Goal: Task Accomplishment & Management: Manage account settings

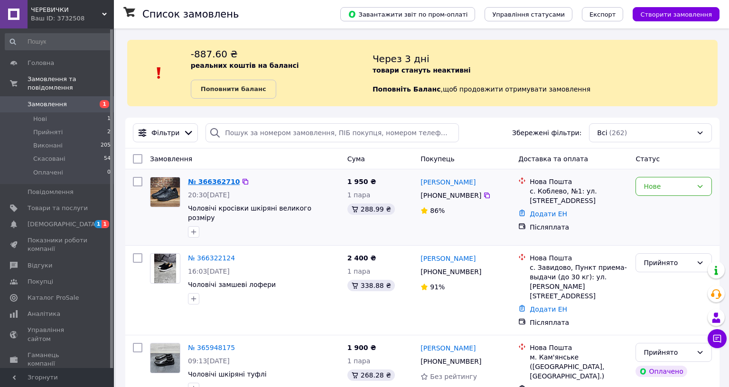
click at [209, 182] on link "№ 366362710" at bounding box center [214, 182] width 52 height 8
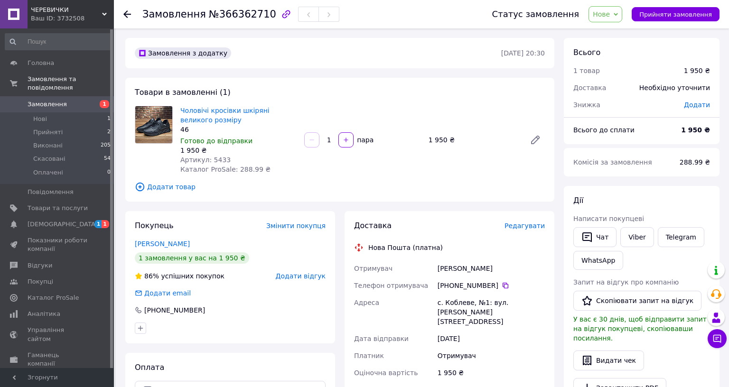
drag, startPoint x: 362, startPoint y: 295, endPoint x: 405, endPoint y: 293, distance: 42.7
click at [438, 290] on div "[PHONE_NUMBER]" at bounding box center [491, 285] width 107 height 9
copy div "0 98 023 68 85"
click at [573, 240] on button "Чат" at bounding box center [594, 237] width 43 height 20
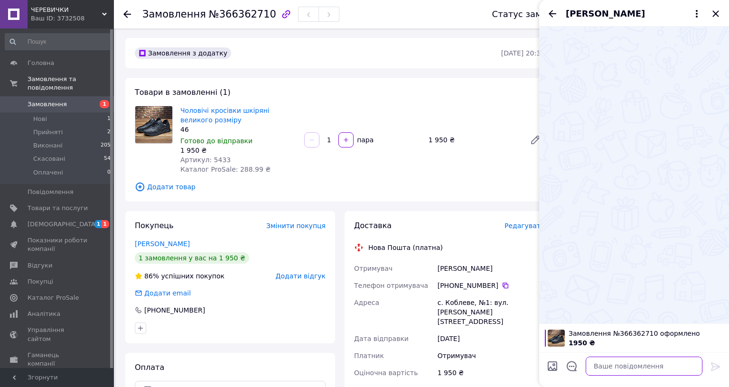
paste textarea "Доброго вечора Вас вітає магазин "Черевички" (smiley) Ви зробили замовлення на …"
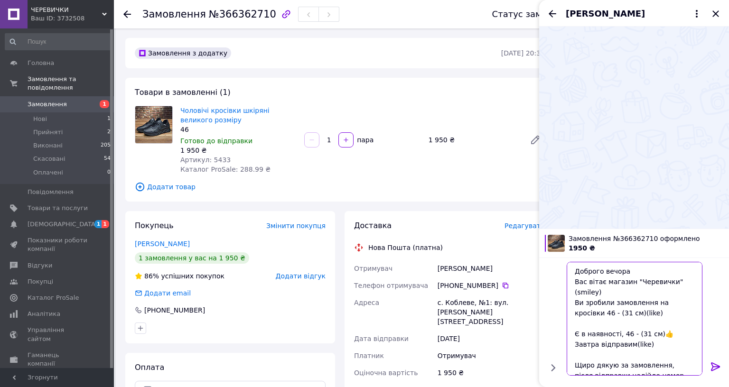
click at [567, 337] on textarea "Доброго вечора Вас вітає магазин "Черевички" (smiley) Ви зробили замовлення на …" at bounding box center [635, 319] width 136 height 114
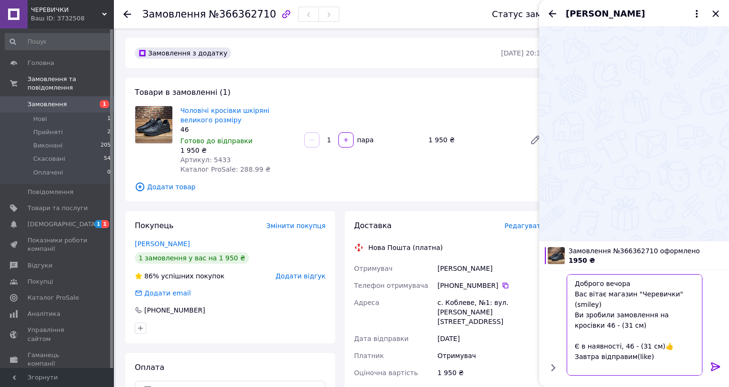
drag, startPoint x: 570, startPoint y: 323, endPoint x: 547, endPoint y: 326, distance: 23.4
click at [567, 326] on textarea "Доброго вечора Вас вітає магазин "Черевички" (smiley) Ви зробили замовлення на …" at bounding box center [635, 325] width 136 height 102
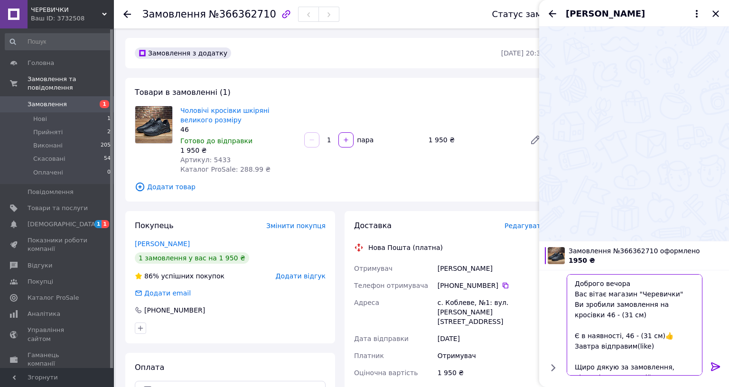
drag, startPoint x: 553, startPoint y: 327, endPoint x: 445, endPoint y: 324, distance: 108.7
click at [567, 324] on textarea "Доброго вечора Вас вітає магазин "Черевички" Ви зробили замовлення на кросівки …" at bounding box center [635, 325] width 136 height 102
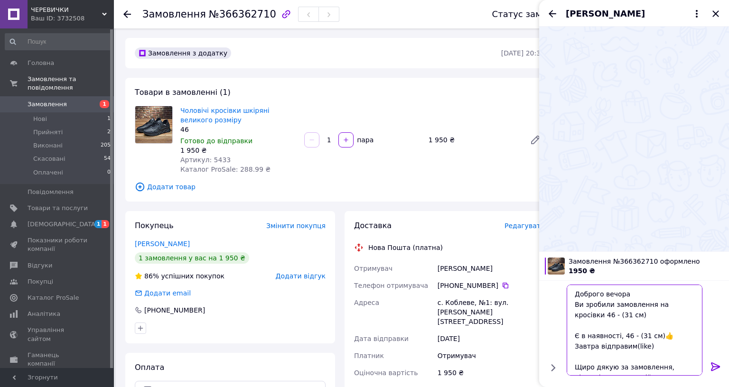
scroll to position [42, 0]
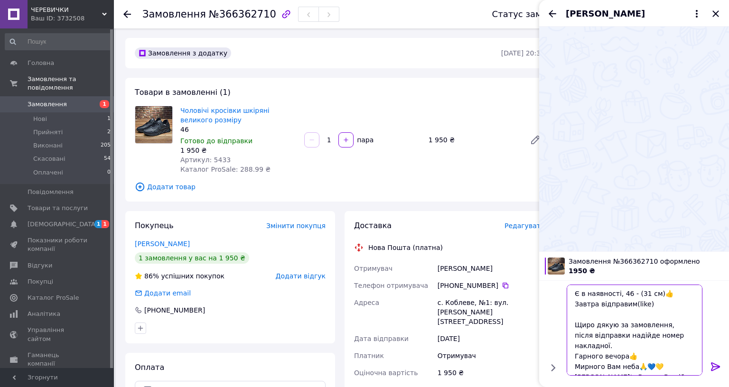
click at [567, 338] on textarea "Доброго вечора Ви зробили замовлення на кросівки 46 - (31 см) Є в наявності, 46…" at bounding box center [635, 330] width 136 height 91
type textarea "Доброго вечора Ви зробили замовлення на кросівки 46 - (31 см) Є в наявності, 46…"
click at [711, 371] on icon at bounding box center [715, 367] width 9 height 9
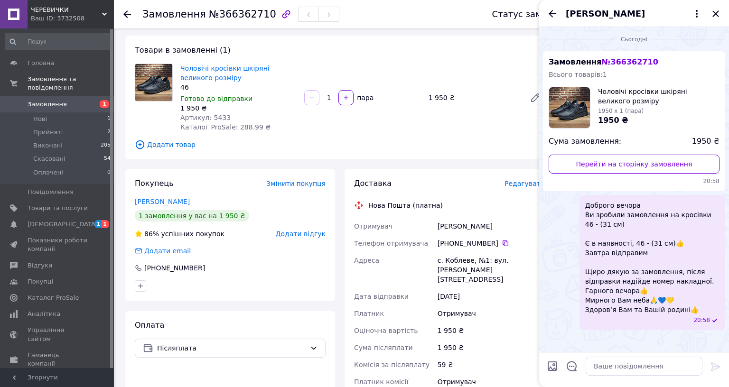
scroll to position [63, 0]
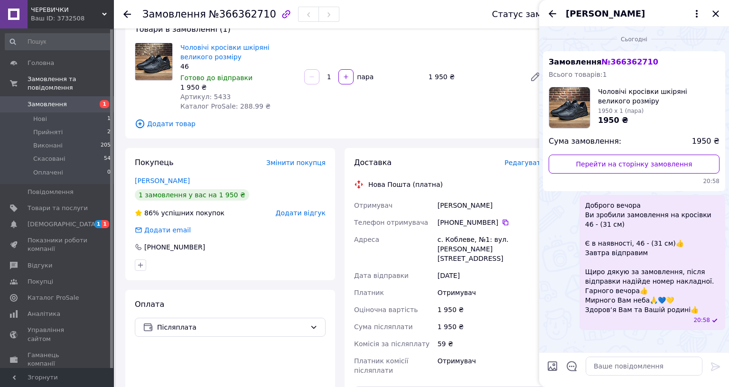
click at [377, 113] on div "Чоловічі кросівки шкіряні великого розміру 46 Готово до відправки 1 950 ₴ Артик…" at bounding box center [363, 77] width 372 height 72
click at [547, 11] on icon "Назад" at bounding box center [552, 13] width 11 height 11
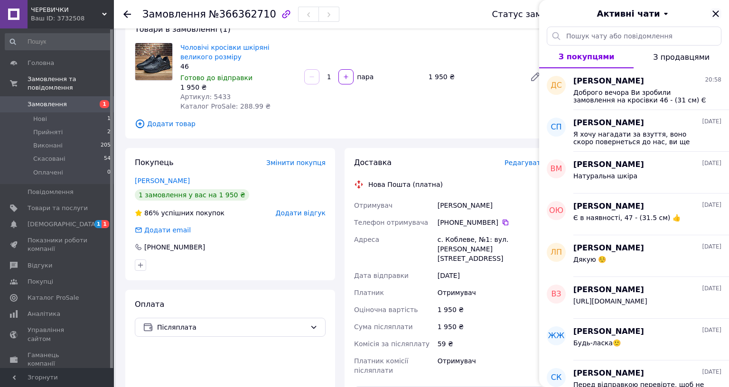
click at [710, 14] on icon "Закрити" at bounding box center [715, 13] width 11 height 11
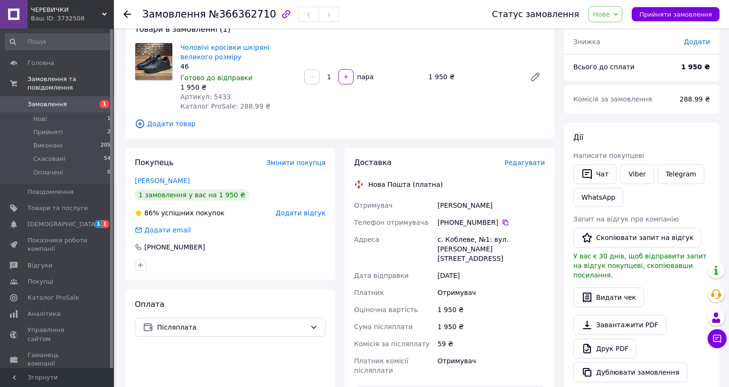
click at [593, 14] on span "Нове" at bounding box center [601, 14] width 17 height 8
click at [589, 34] on li "Прийнято" at bounding box center [611, 33] width 44 height 14
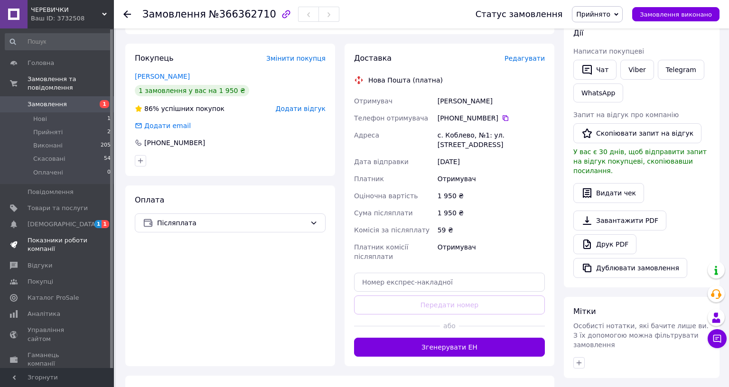
scroll to position [190, 0]
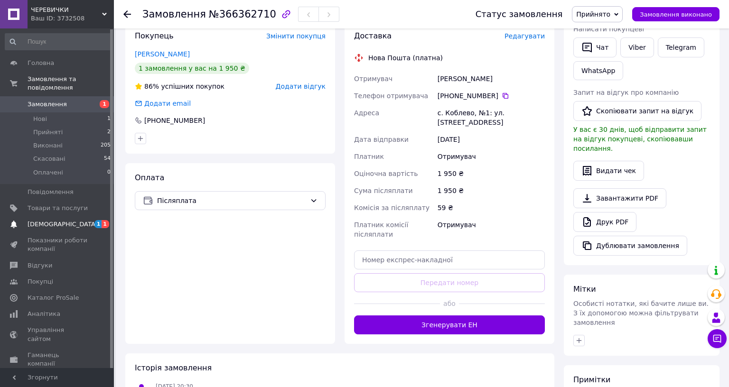
click at [61, 220] on span "[DEMOGRAPHIC_DATA]" at bounding box center [63, 224] width 70 height 9
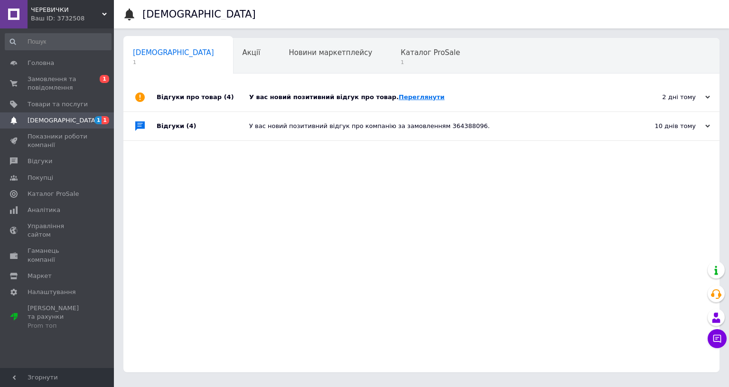
click at [400, 96] on link "Переглянути" at bounding box center [422, 96] width 46 height 7
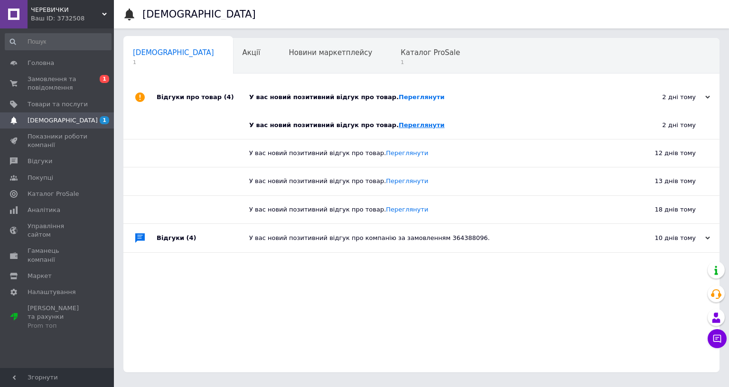
click at [400, 127] on link "Переглянути" at bounding box center [422, 124] width 46 height 7
click at [396, 153] on link "Переглянути" at bounding box center [407, 152] width 42 height 7
click at [401, 54] on span "Каталог ProSale" at bounding box center [430, 52] width 59 height 9
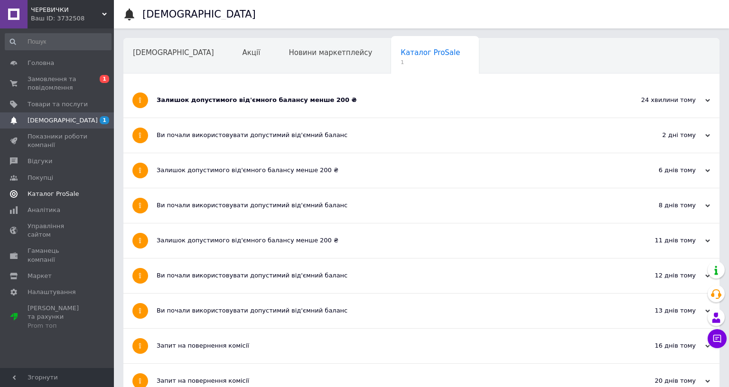
click at [69, 195] on span "Каталог ProSale" at bounding box center [53, 194] width 51 height 9
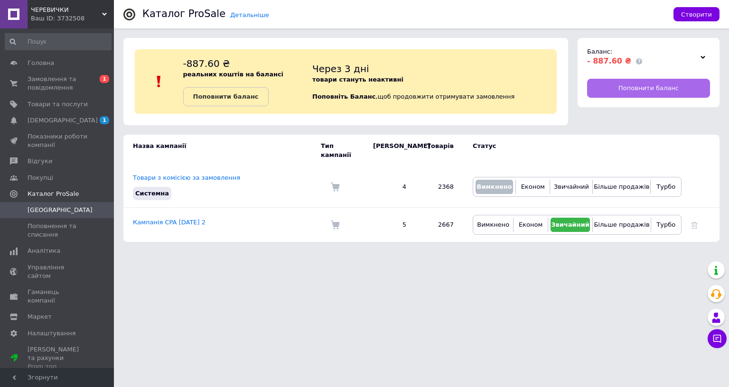
click at [618, 86] on span "Поповнити баланс" at bounding box center [648, 88] width 60 height 9
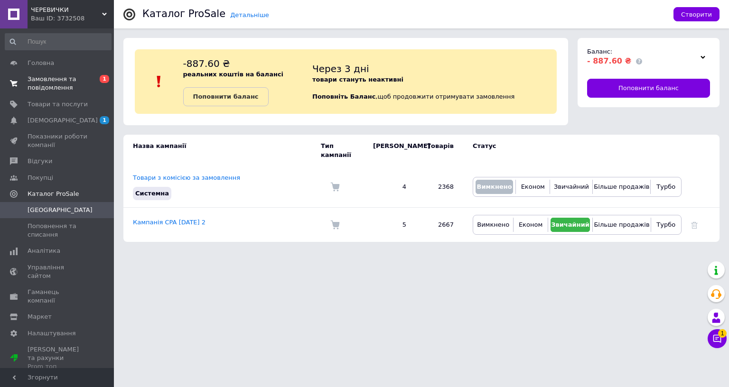
click at [81, 79] on span "Замовлення та повідомлення" at bounding box center [58, 83] width 60 height 17
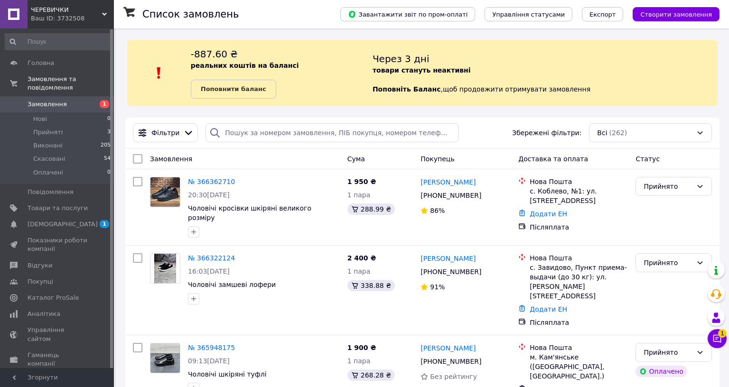
click at [708, 348] on button "Чат з покупцем 1" at bounding box center [717, 338] width 19 height 19
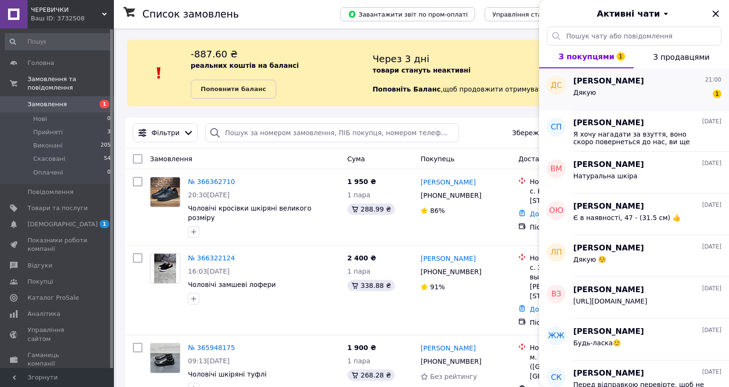
click at [573, 101] on div "Дякую 1" at bounding box center [647, 94] width 148 height 15
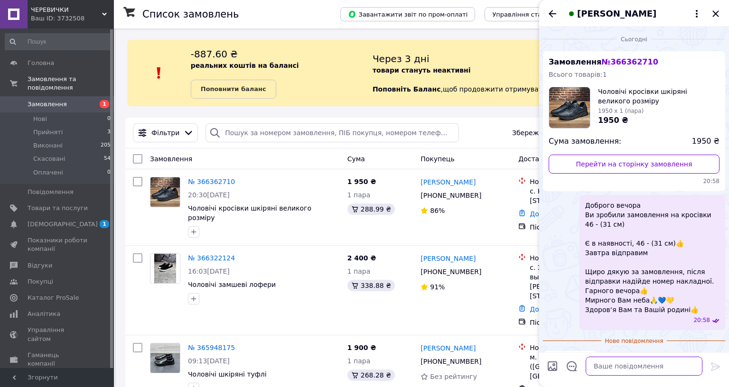
click at [586, 376] on textarea at bounding box center [644, 366] width 117 height 19
type textarea "л"
paste textarea "Будь-ласка🙂"
type textarea "Будь-ласка🙂"
click at [547, 9] on icon "Назад" at bounding box center [552, 13] width 11 height 11
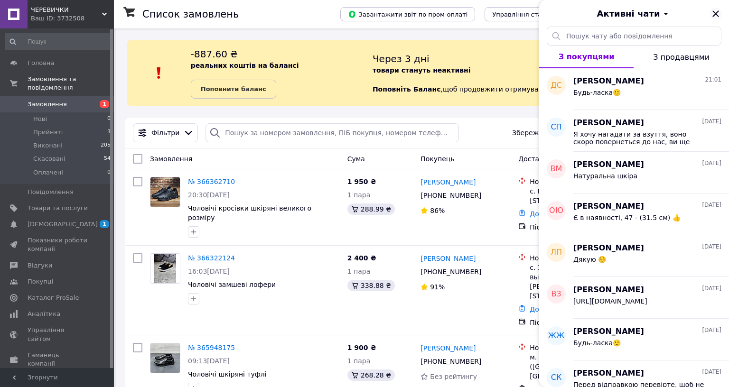
click at [710, 10] on icon "Закрити" at bounding box center [715, 13] width 11 height 11
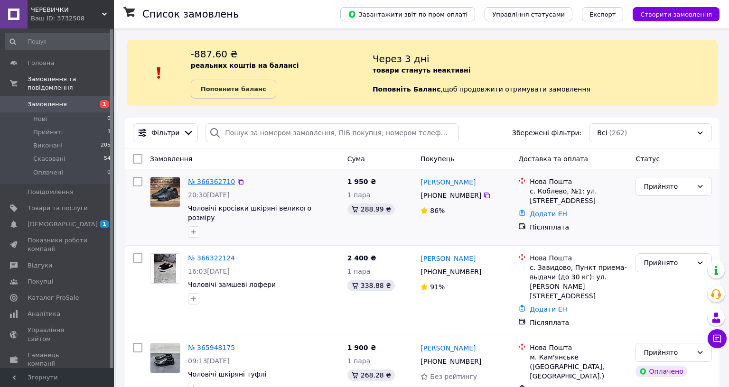
click at [218, 185] on link "№ 366362710" at bounding box center [211, 182] width 47 height 8
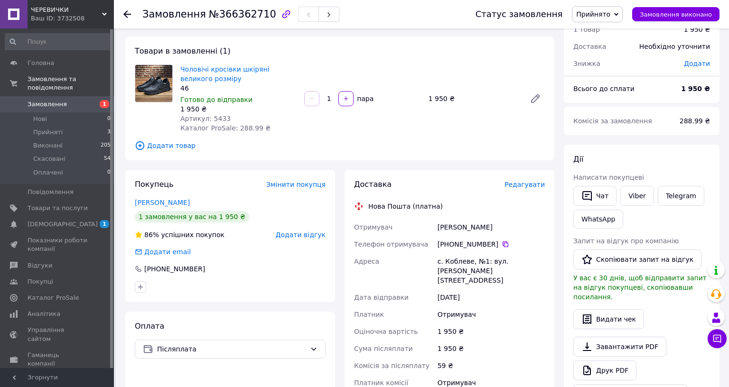
scroll to position [63, 0]
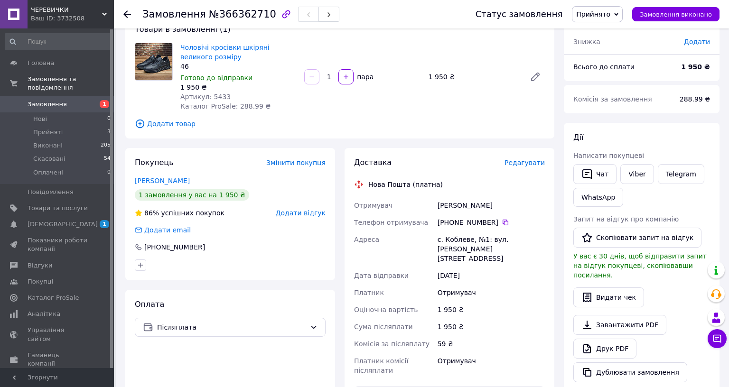
drag, startPoint x: 352, startPoint y: 215, endPoint x: 409, endPoint y: 215, distance: 57.0
click at [436, 214] on div "[PERSON_NAME]" at bounding box center [491, 205] width 111 height 17
copy div "[PERSON_NAME]"
drag, startPoint x: 363, startPoint y: 233, endPoint x: 405, endPoint y: 233, distance: 42.2
click at [438, 227] on div "[PHONE_NUMBER]" at bounding box center [491, 222] width 107 height 9
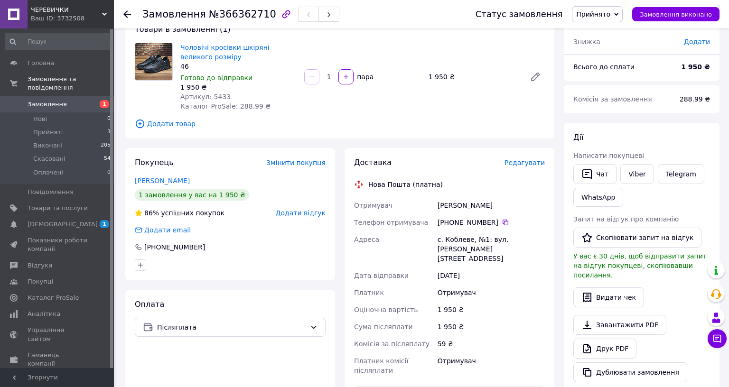
copy div "0 98 023 68 85"
click at [72, 310] on span "Аналітика" at bounding box center [58, 314] width 60 height 9
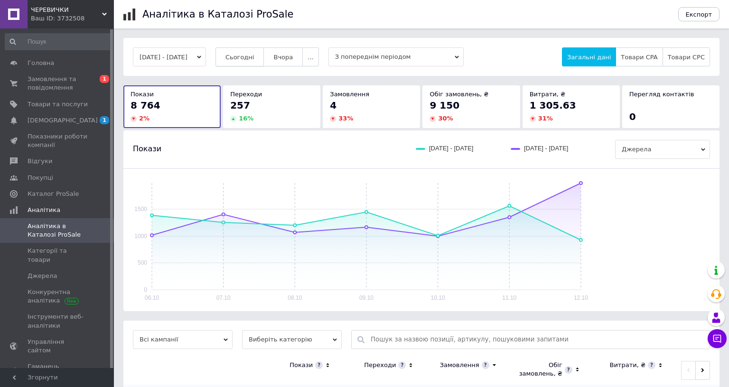
click at [254, 63] on button "Сьогодні" at bounding box center [239, 56] width 49 height 19
